Goal: Check status

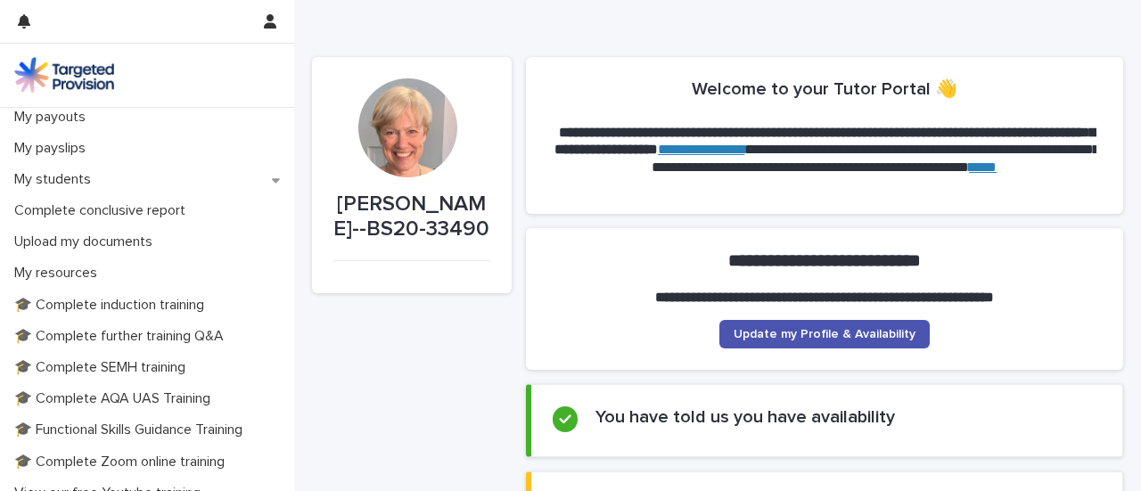
scroll to position [286, 0]
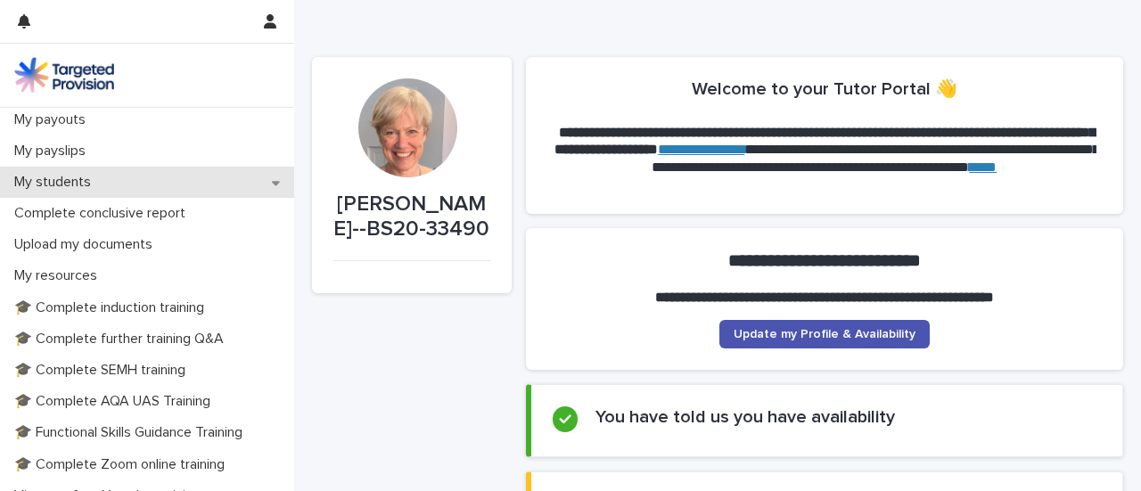
click at [219, 184] on div "My students" at bounding box center [147, 182] width 294 height 31
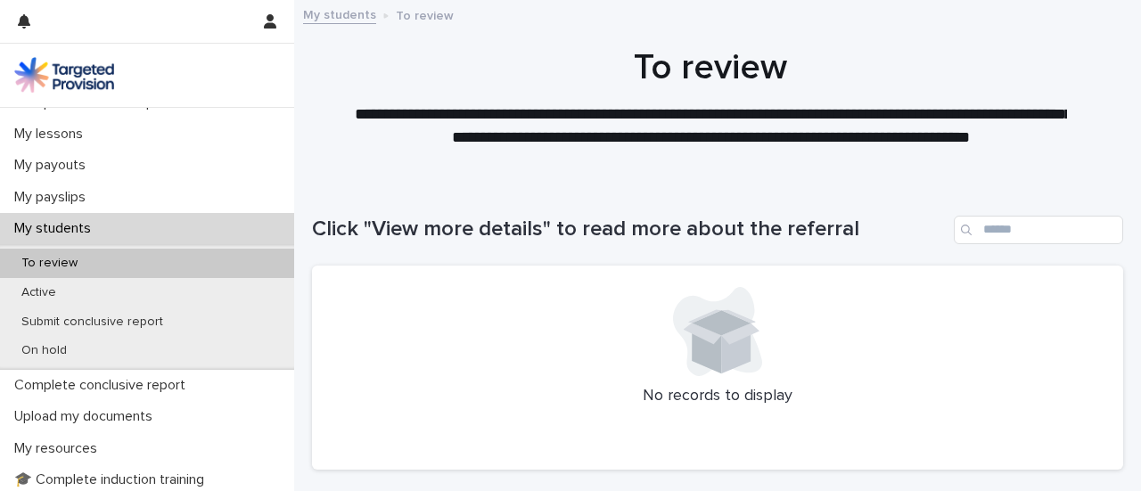
scroll to position [255, 0]
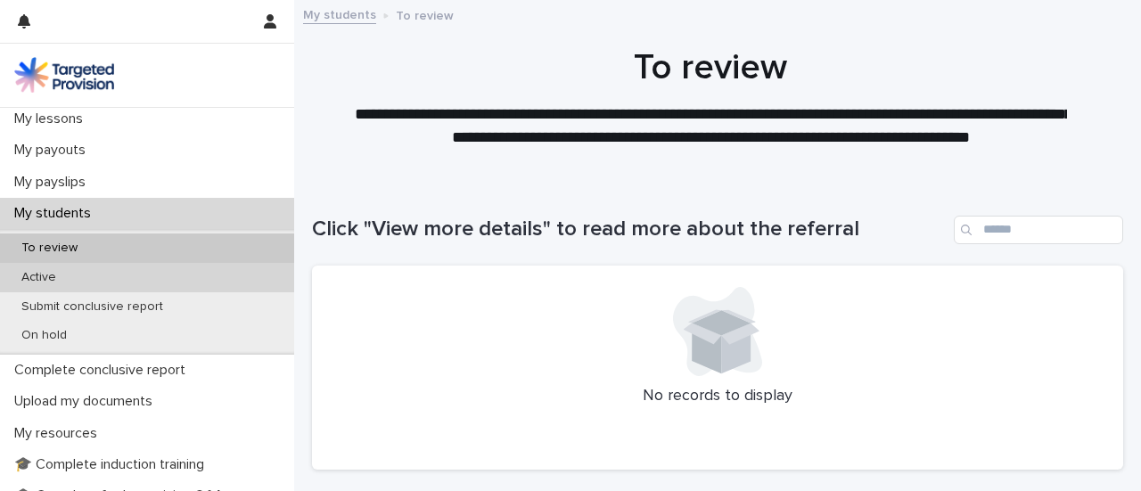
click at [48, 272] on p "Active" at bounding box center [38, 277] width 63 height 15
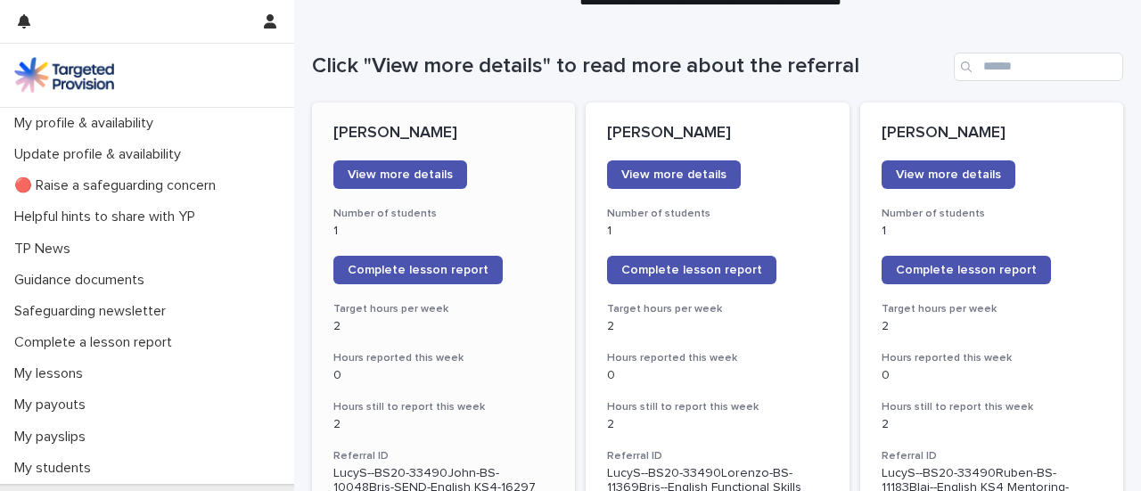
scroll to position [160, 0]
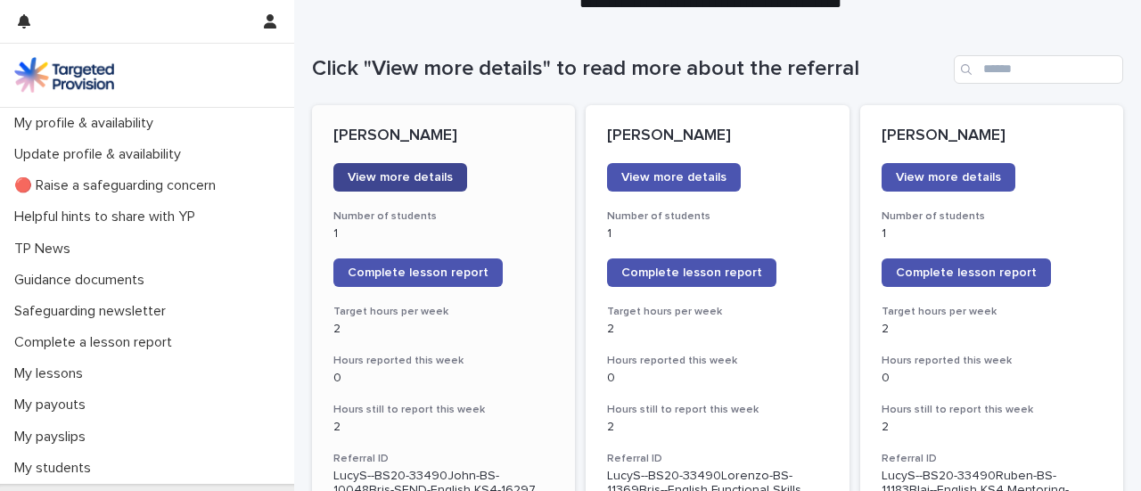
click at [392, 174] on span "View more details" at bounding box center [400, 177] width 105 height 12
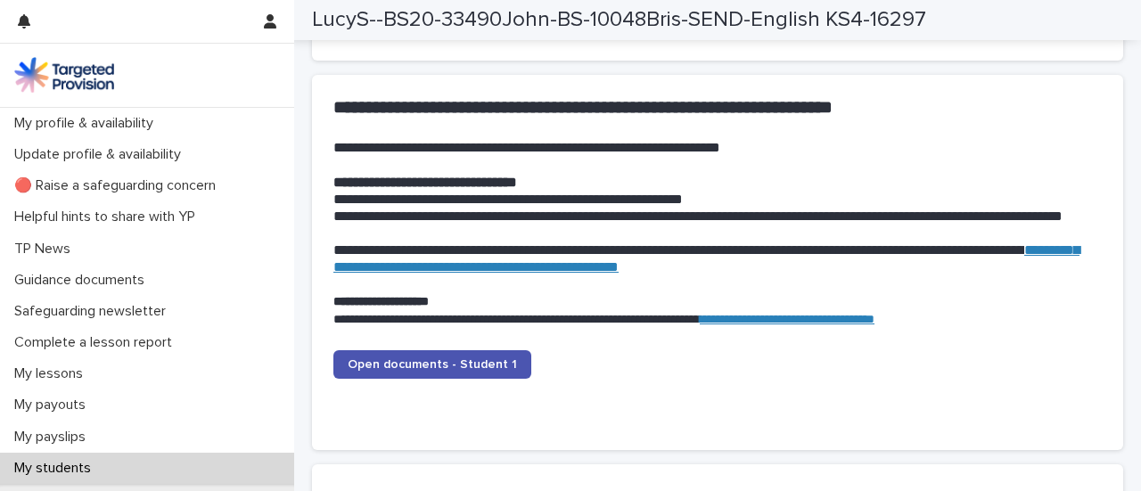
scroll to position [1734, 0]
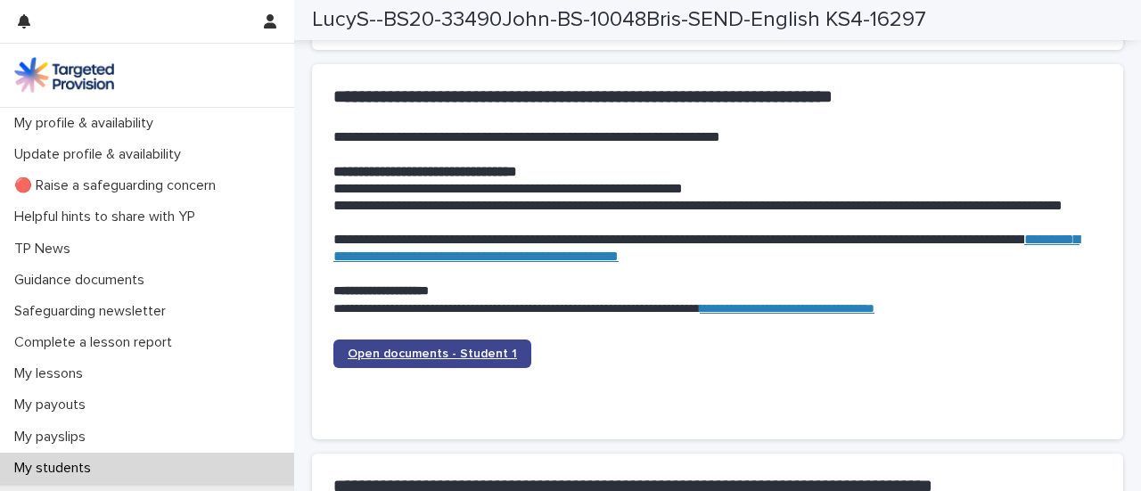
click at [440, 350] on span "Open documents - Student 1" at bounding box center [432, 354] width 169 height 12
click at [453, 357] on span "Open documents - Student 1" at bounding box center [432, 354] width 169 height 12
